Goal: Information Seeking & Learning: Learn about a topic

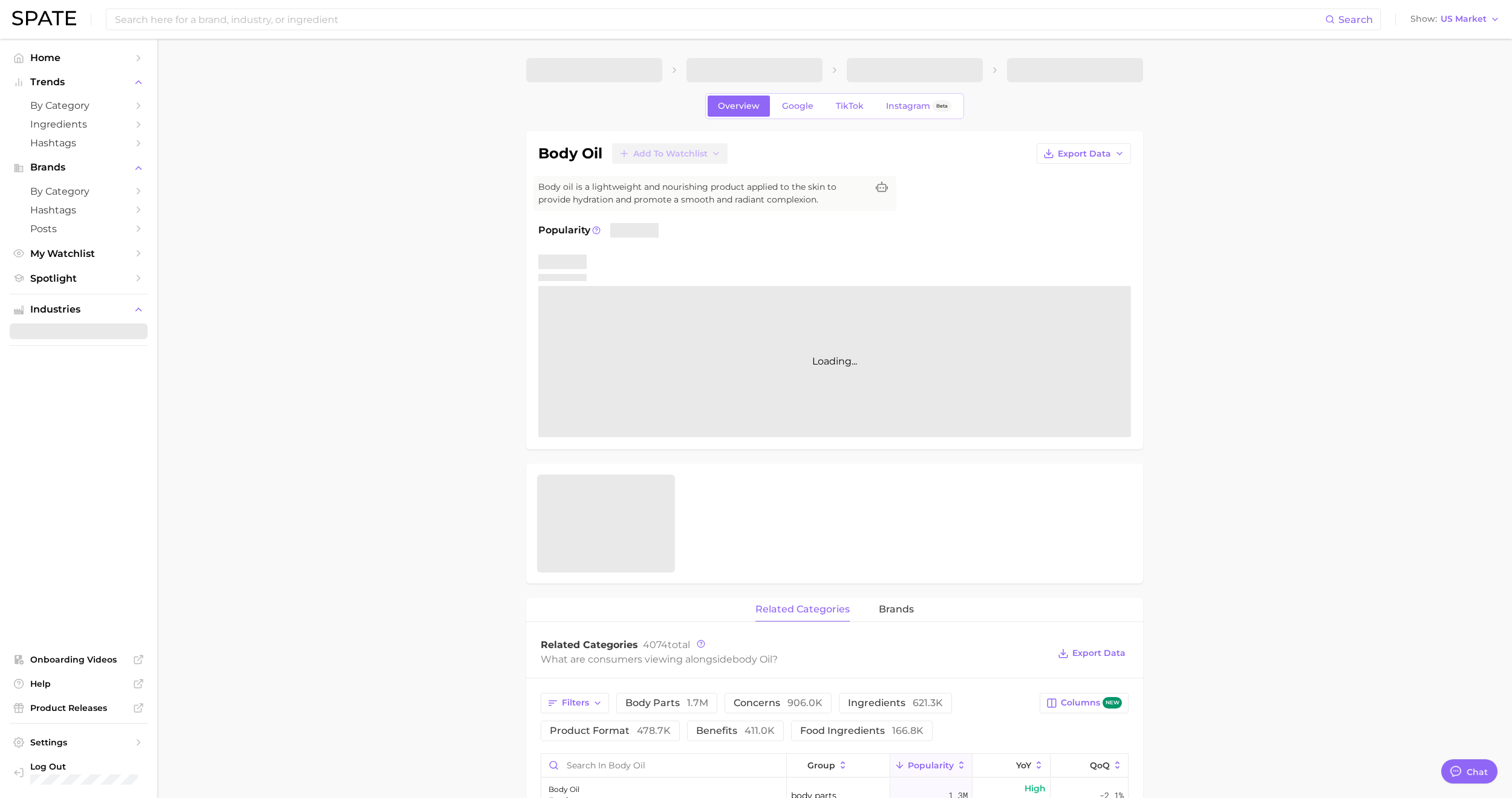
type textarea "x"
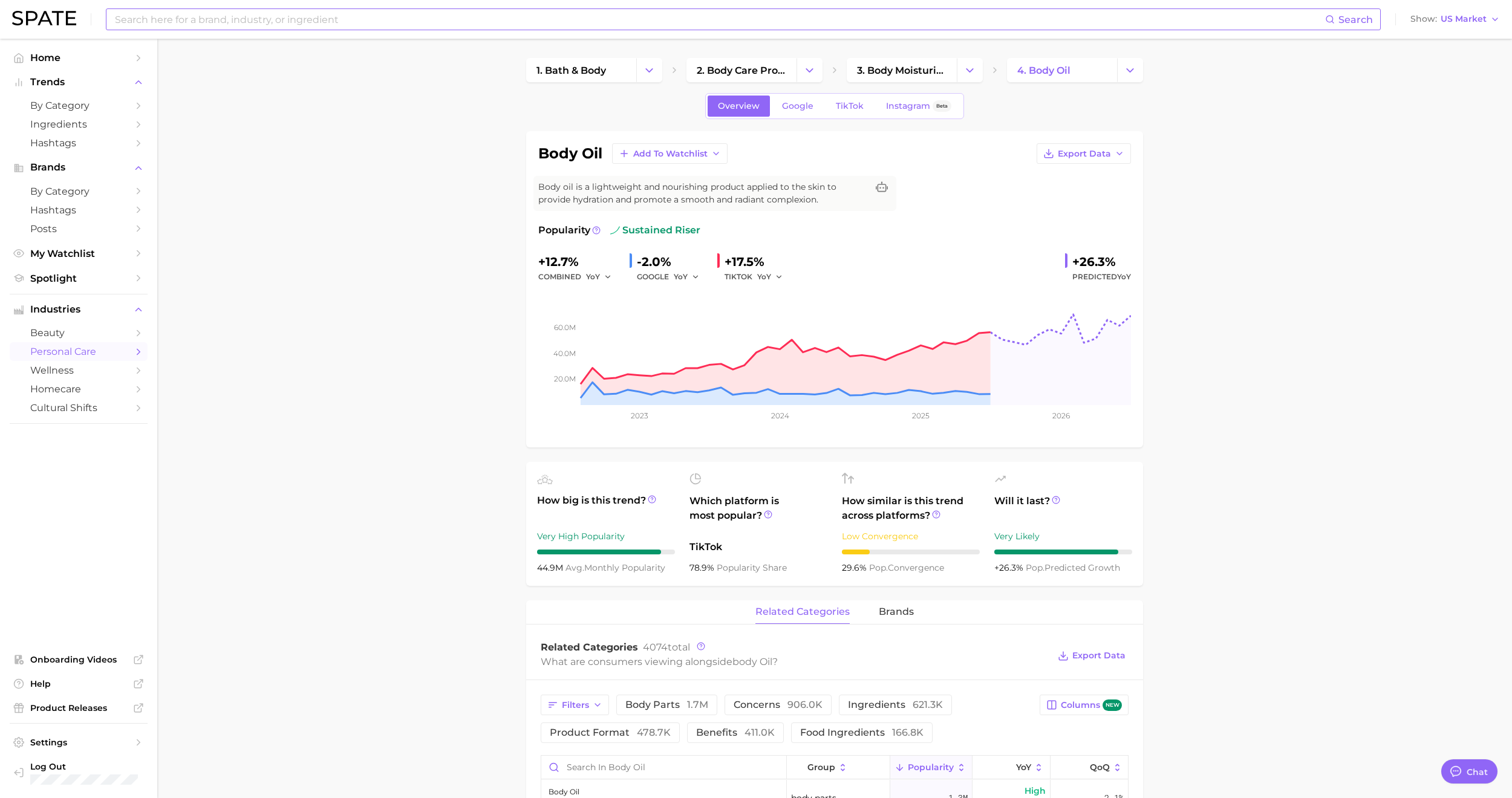
click at [525, 25] on input at bounding box center [720, 20] width 1212 height 20
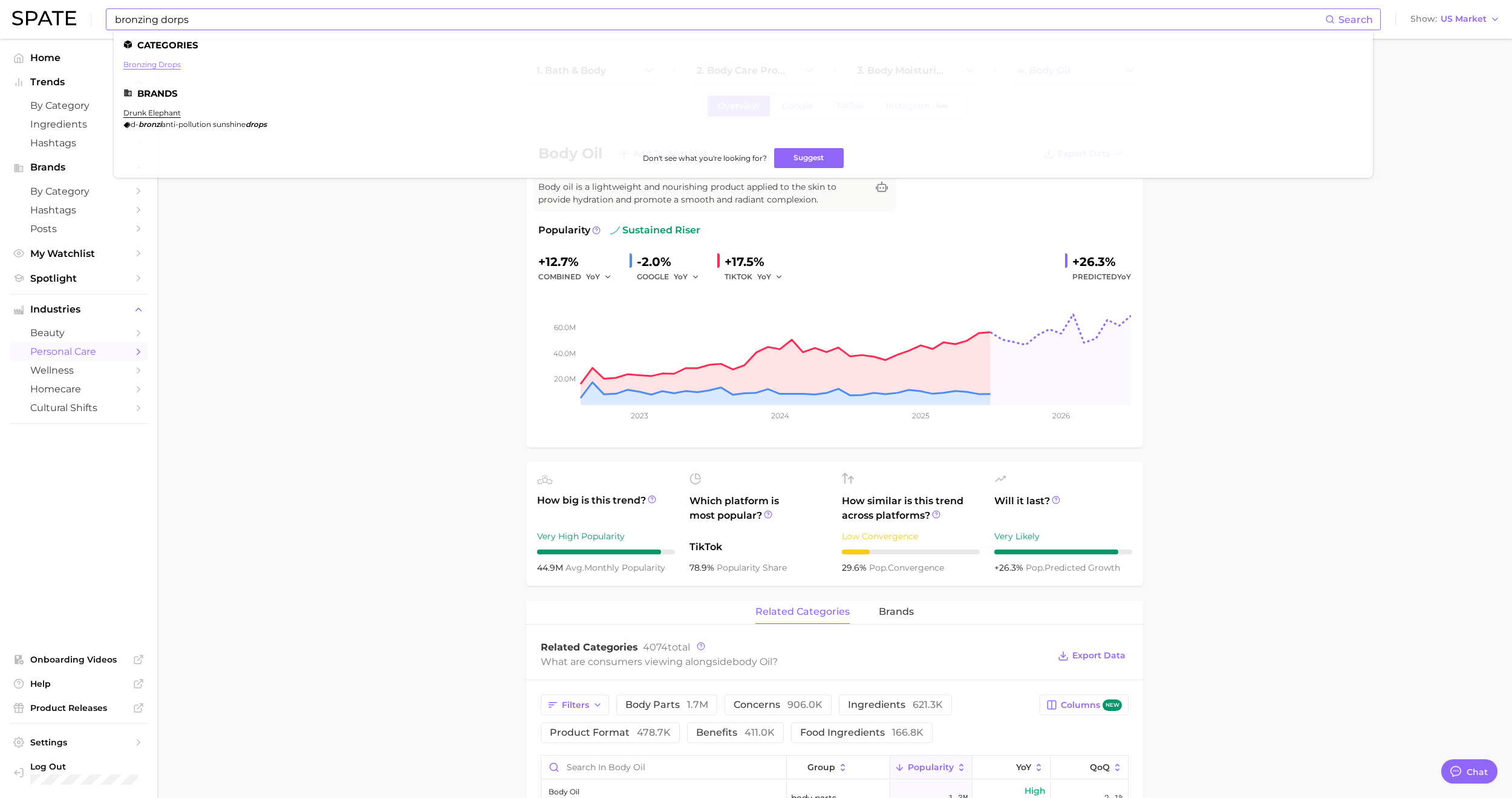
click at [133, 65] on link "bronzing drops" at bounding box center [152, 64] width 58 height 9
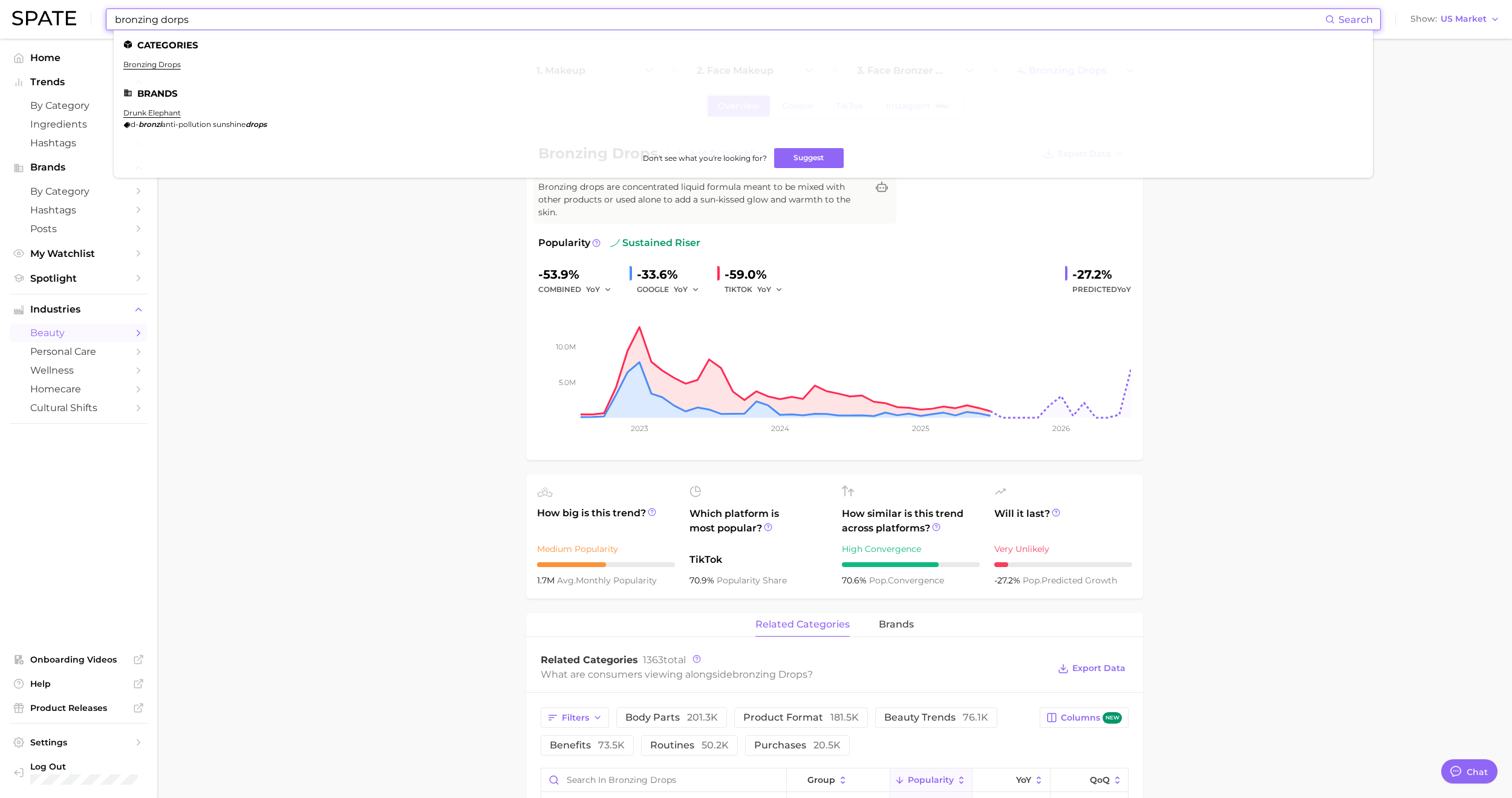
click at [230, 19] on input "bronzing dorps" at bounding box center [720, 20] width 1212 height 20
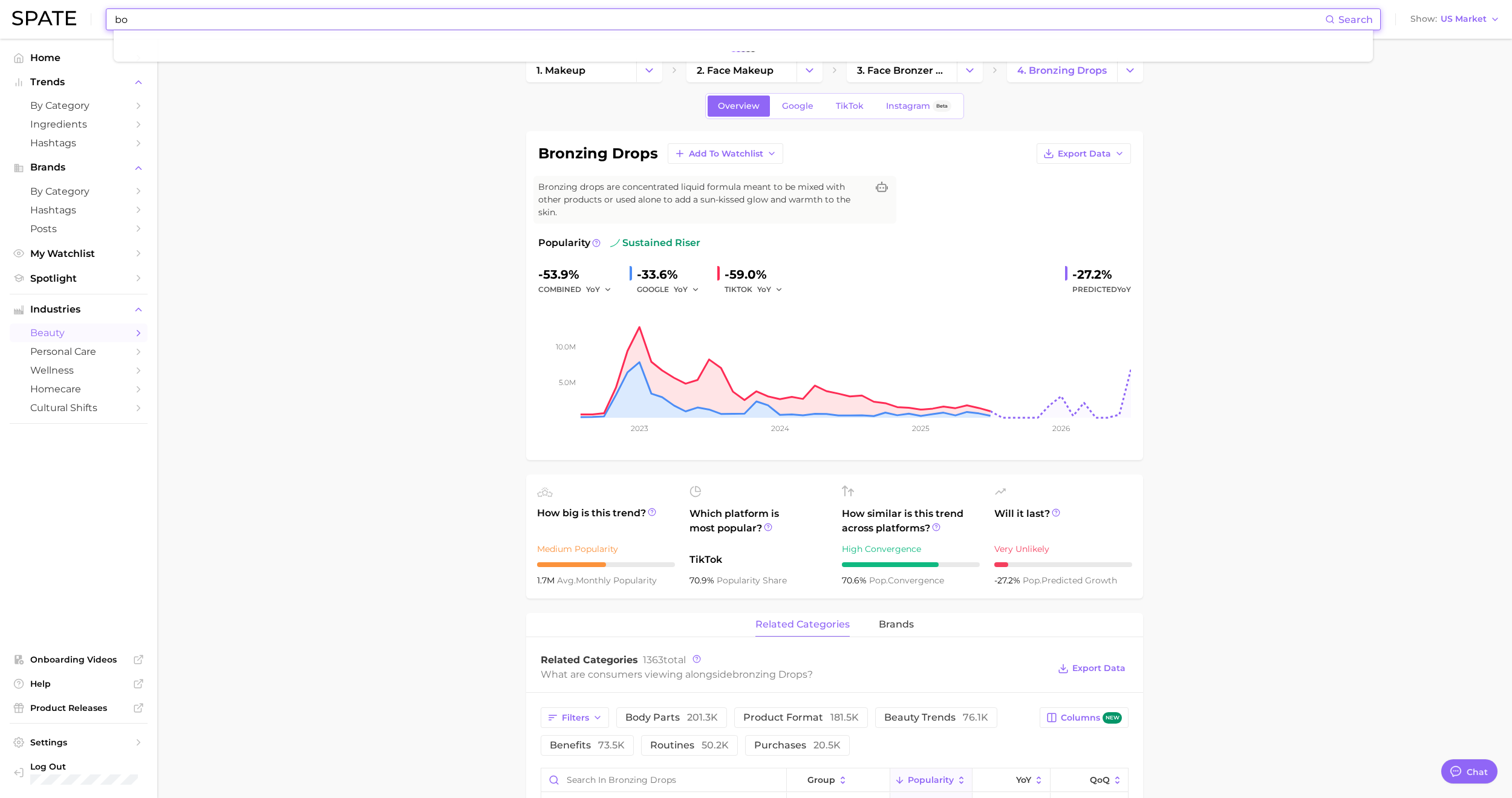
type input "b"
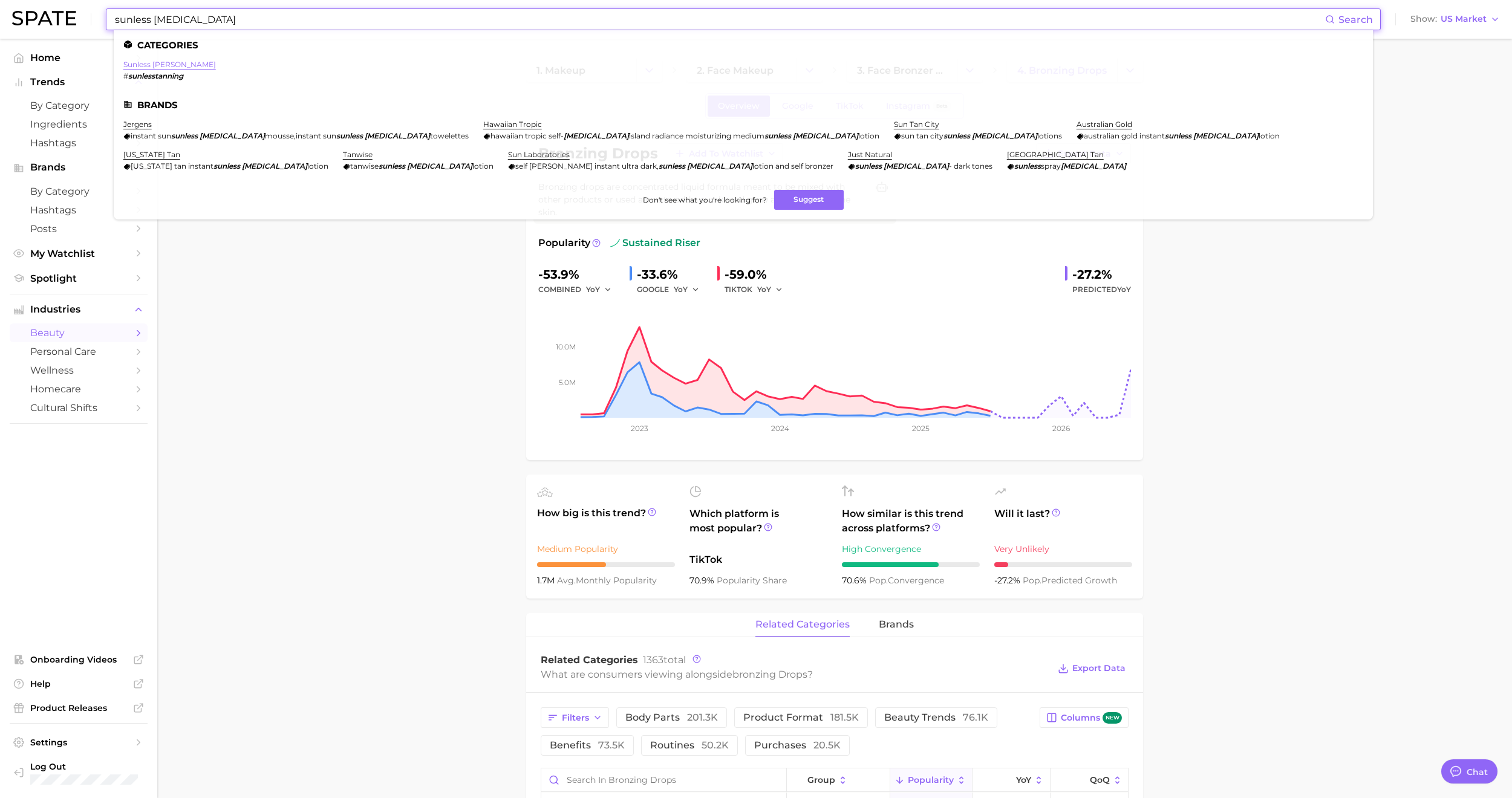
type input "sunless [MEDICAL_DATA]"
click at [167, 66] on link "sunless [PERSON_NAME]" at bounding box center [169, 64] width 92 height 9
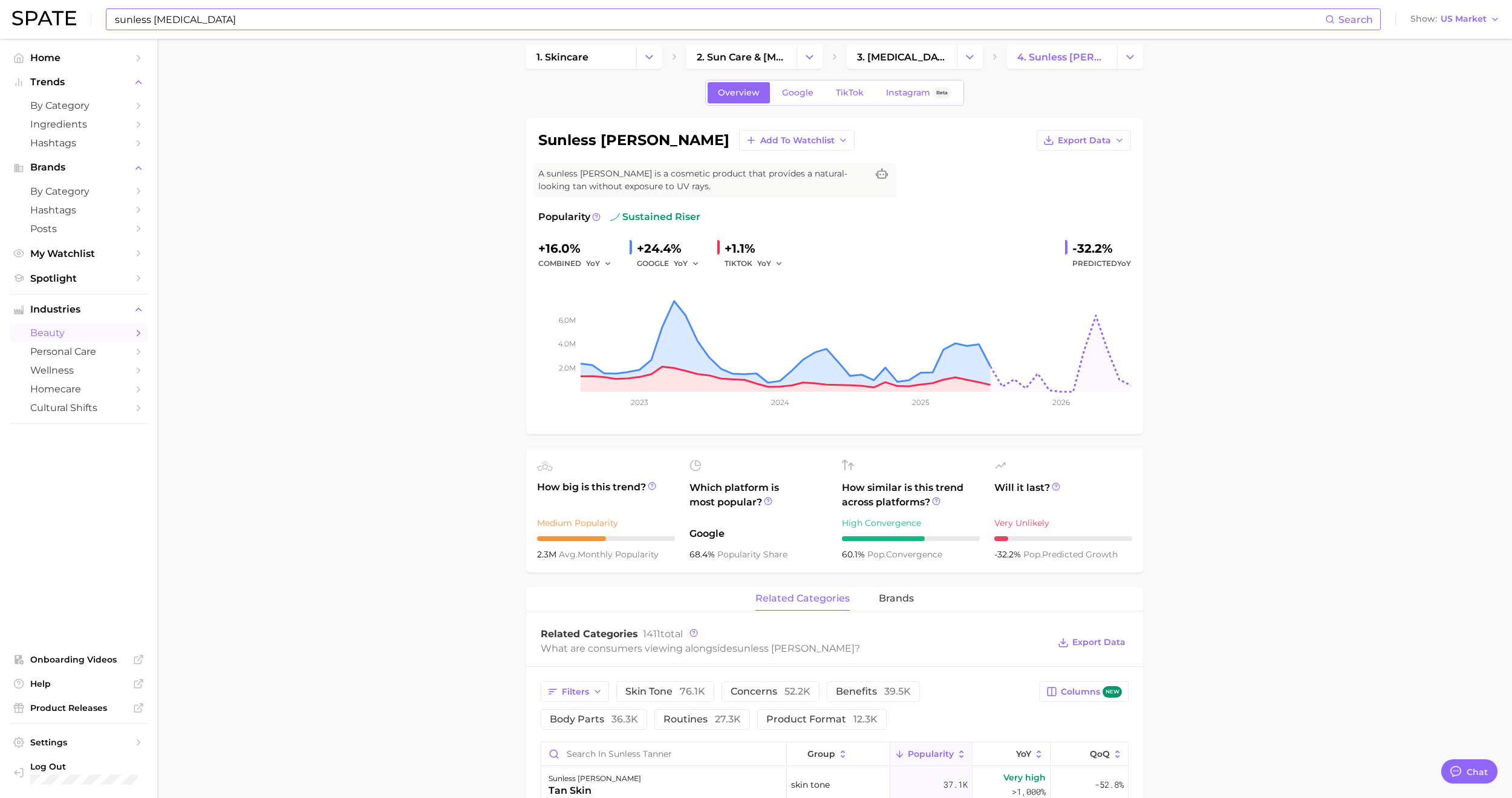
scroll to position [12, 0]
